Goal: Task Accomplishment & Management: Complete application form

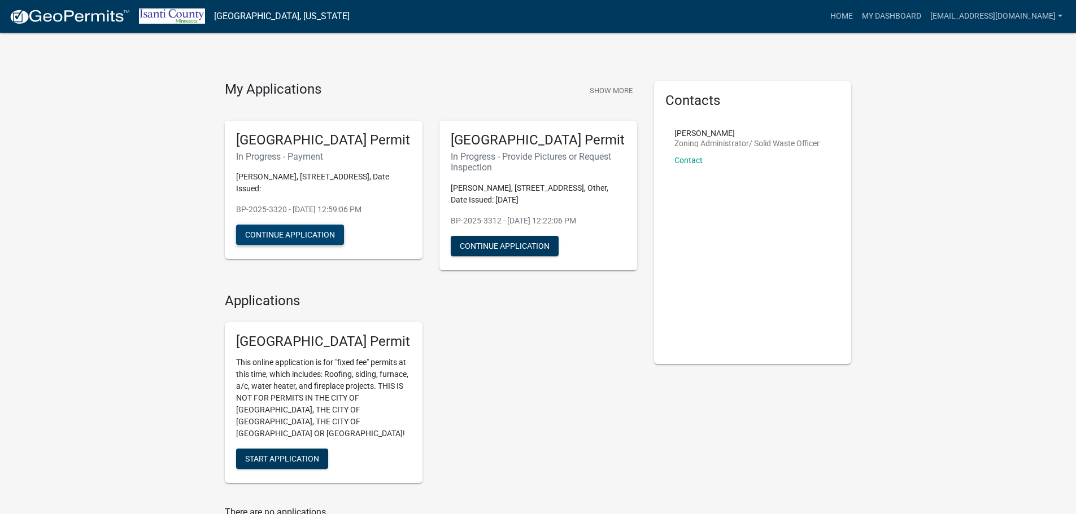
click at [300, 237] on button "Continue Application" at bounding box center [290, 235] width 108 height 20
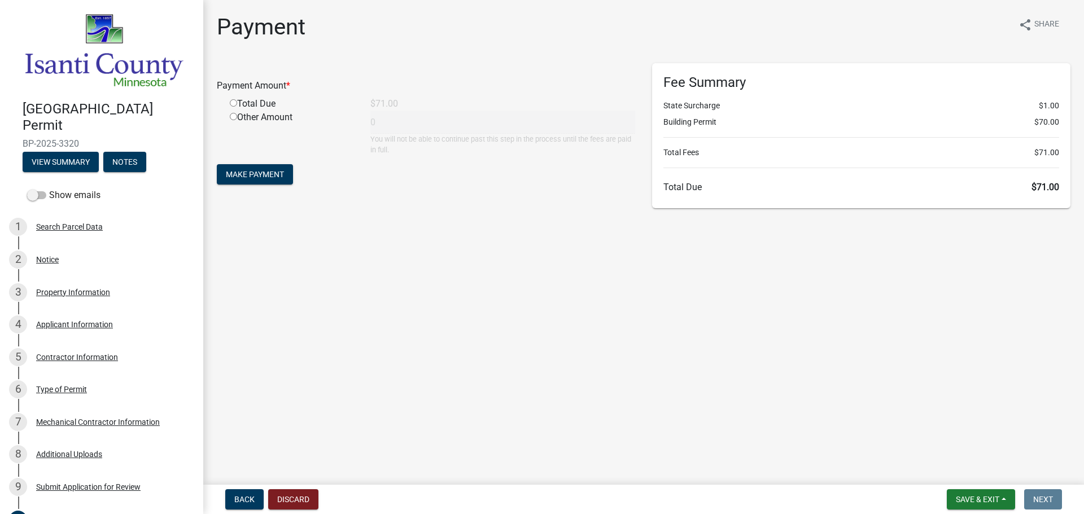
click at [232, 103] on input "radio" at bounding box center [233, 102] width 7 height 7
radio input "true"
type input "71"
click at [263, 176] on span "Make Payment" at bounding box center [255, 174] width 58 height 9
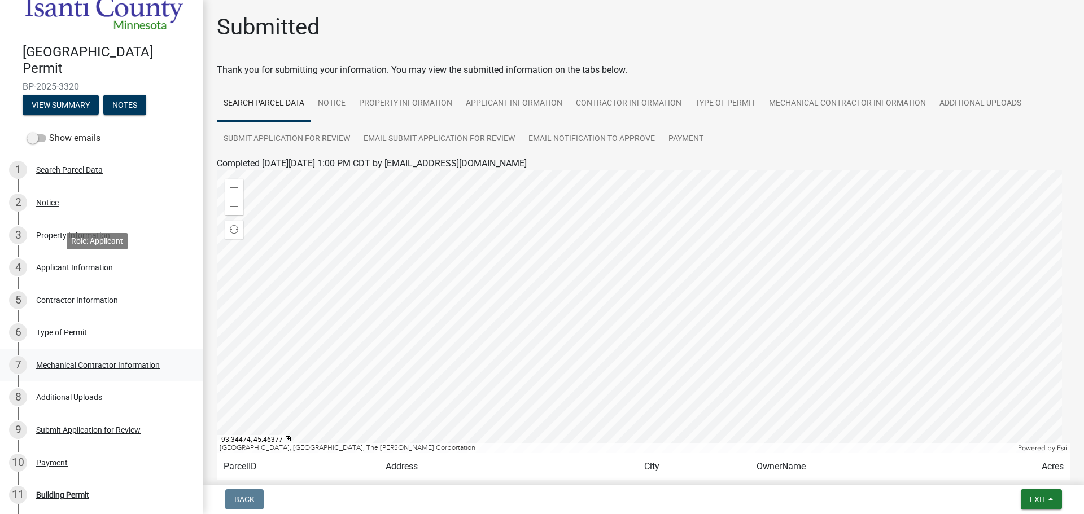
scroll to position [169, 0]
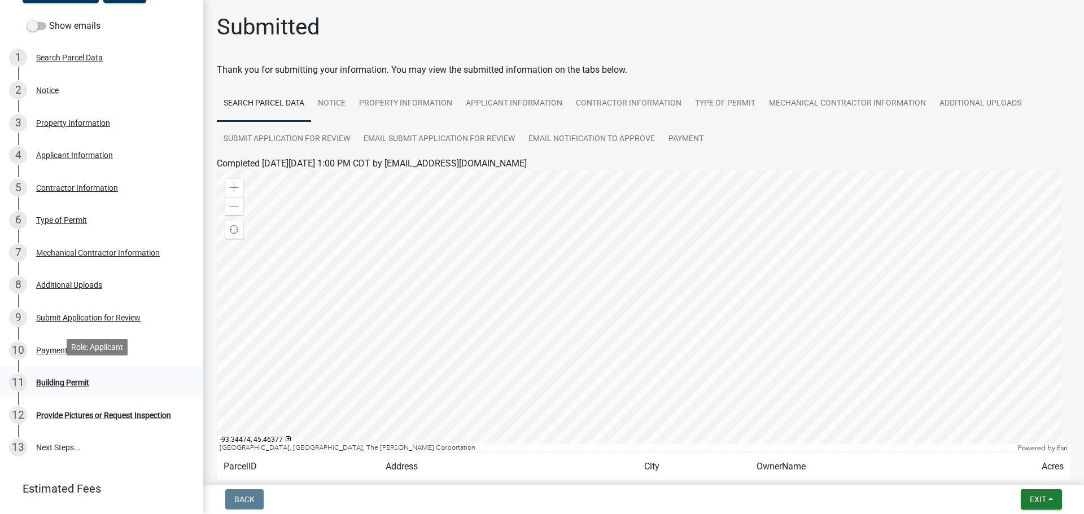
click at [82, 379] on div "Building Permit" at bounding box center [62, 383] width 53 height 8
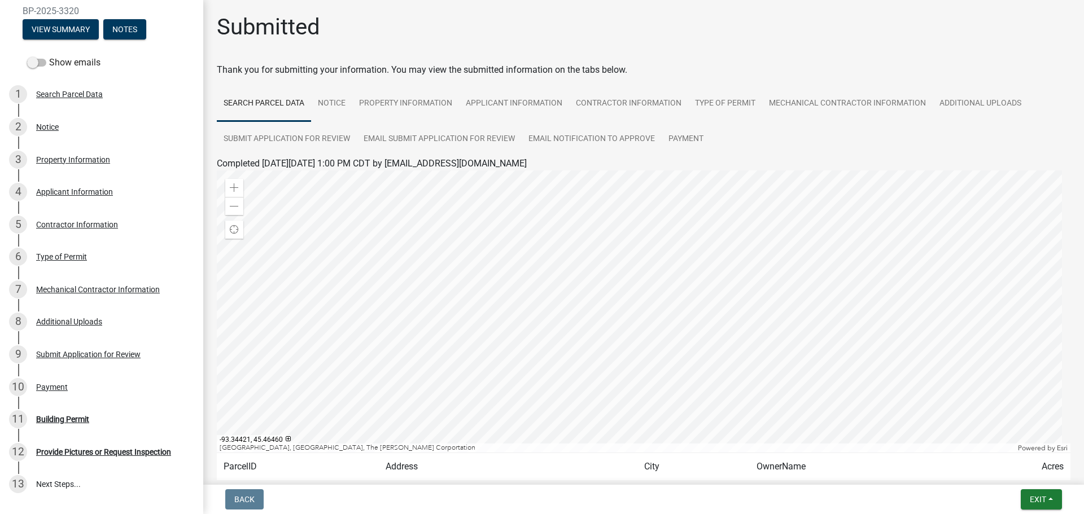
scroll to position [113, 0]
